Goal: Task Accomplishment & Management: Use online tool/utility

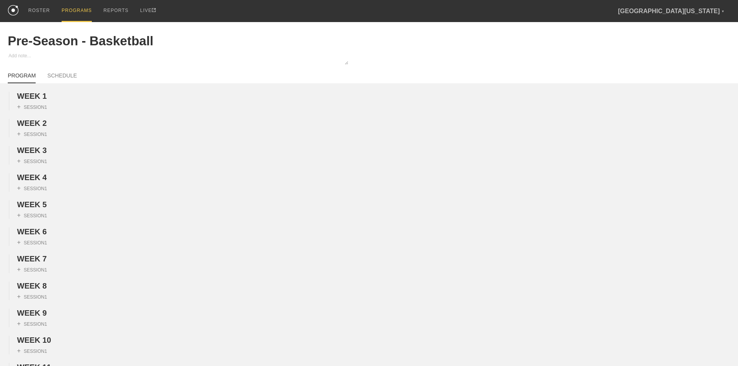
scroll to position [800, 0]
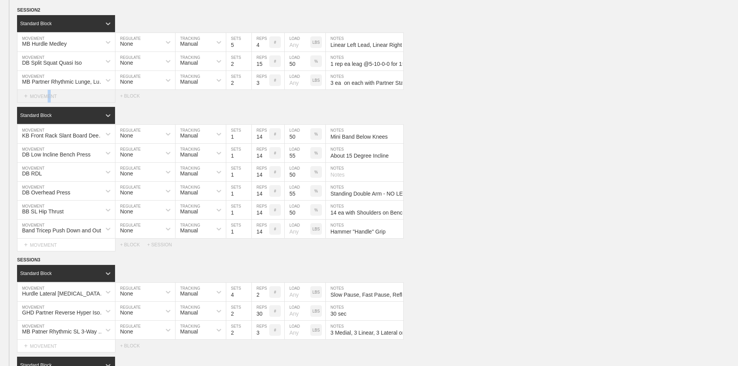
drag, startPoint x: 46, startPoint y: 116, endPoint x: 50, endPoint y: 112, distance: 5.5
click at [46, 103] on div "+ MOVEMENT" at bounding box center [66, 96] width 98 height 13
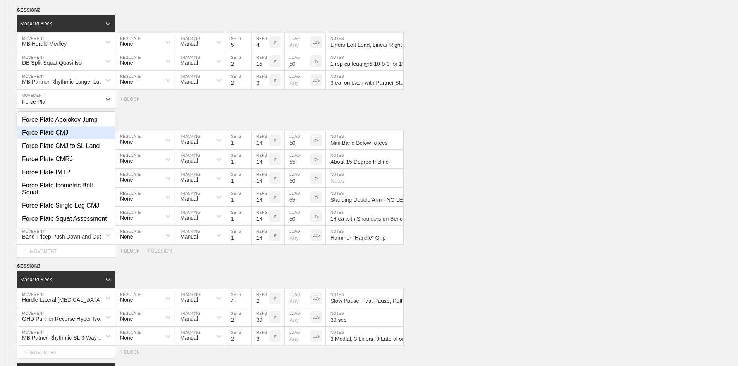
click at [63, 140] on div "Force Plate CMJ" at bounding box center [66, 132] width 98 height 13
type input "Force Pla"
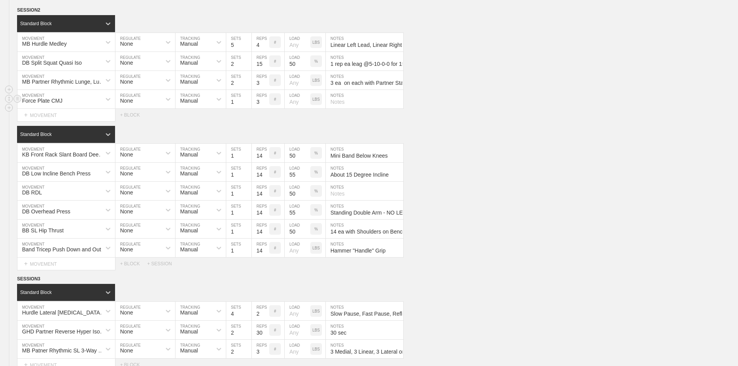
click at [344, 109] on input "text" at bounding box center [365, 99] width 78 height 19
click at [470, 121] on div "Select... MOVEMENT + MOVEMENT + BLOCK" at bounding box center [369, 115] width 738 height 12
click at [215, 121] on div "Select... MOVEMENT + MOVEMENT + BLOCK" at bounding box center [369, 115] width 738 height 12
click at [569, 143] on div "Standard Block" at bounding box center [377, 134] width 721 height 17
click at [138, 143] on div "Standard Block" at bounding box center [377, 134] width 721 height 17
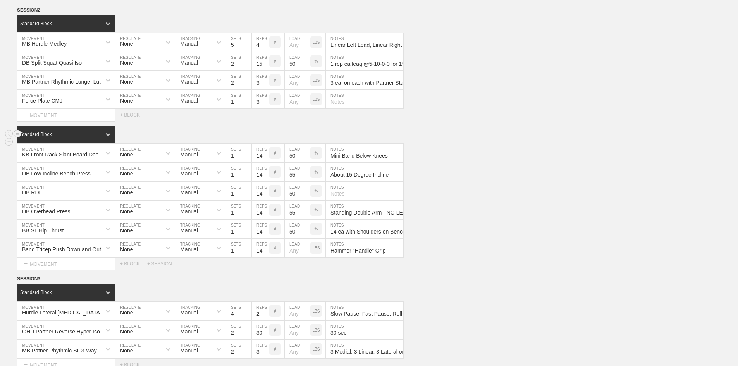
click at [502, 143] on div "Standard Block" at bounding box center [377, 134] width 721 height 17
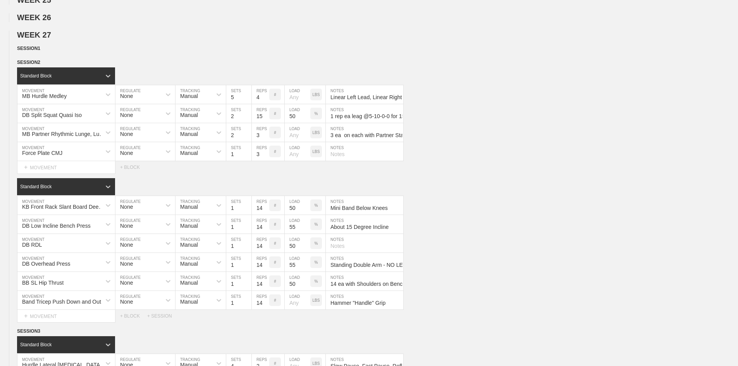
scroll to position [761, 0]
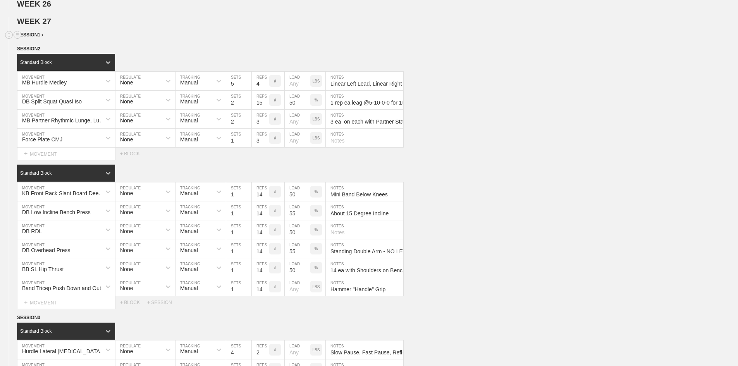
click at [302, 40] on div "SESSION 1" at bounding box center [377, 35] width 721 height 9
type textarea "x"
click at [563, 129] on div "MB Partner Rhythmic Lunge, Lunge, Squat MOVEMENT None REGULATE Manual TRACKING …" at bounding box center [369, 119] width 738 height 19
click at [323, 26] on h2 "WEEK 27" at bounding box center [377, 21] width 721 height 9
